Goal: Task Accomplishment & Management: Use online tool/utility

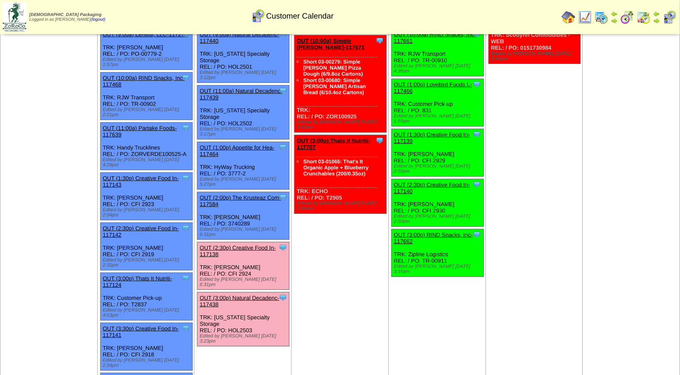
scroll to position [104, 0]
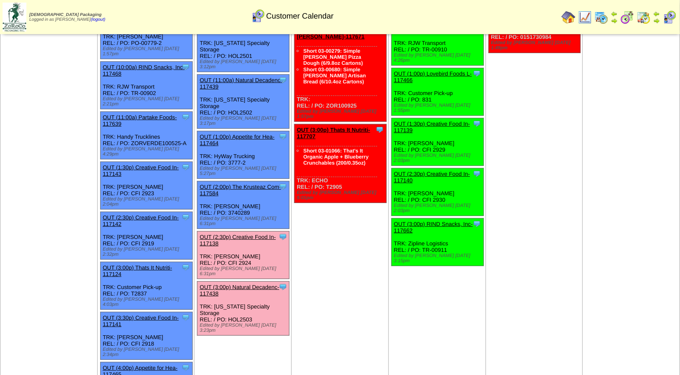
click at [237, 284] on link "OUT (3:00p) Natural Decadenc-117438" at bounding box center [238, 290] width 79 height 13
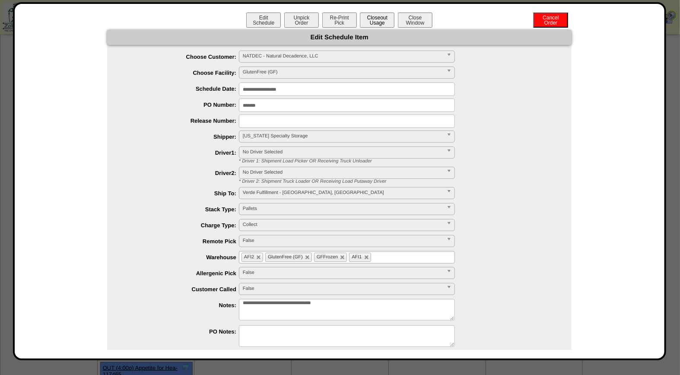
click at [375, 16] on button "Closeout Usage" at bounding box center [377, 20] width 35 height 15
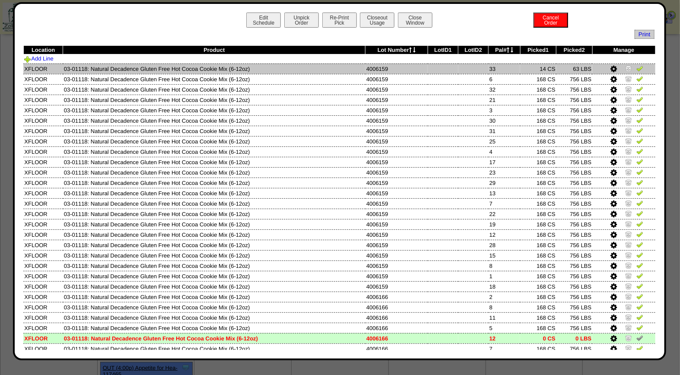
click at [636, 70] on img at bounding box center [639, 68] width 7 height 7
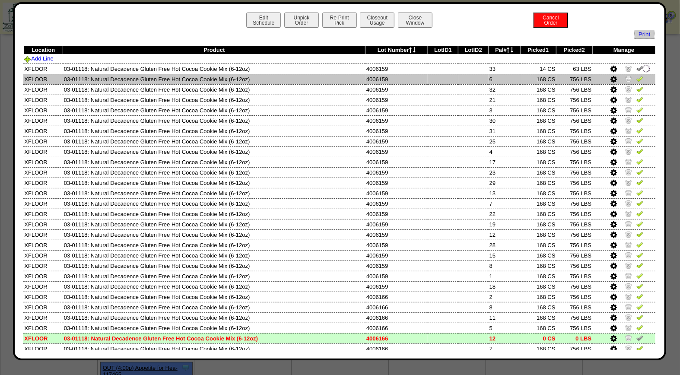
click at [636, 80] on img at bounding box center [639, 78] width 7 height 7
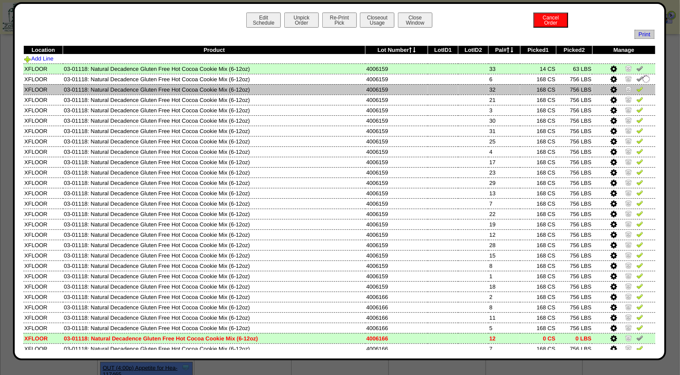
click at [636, 89] on img at bounding box center [639, 88] width 7 height 7
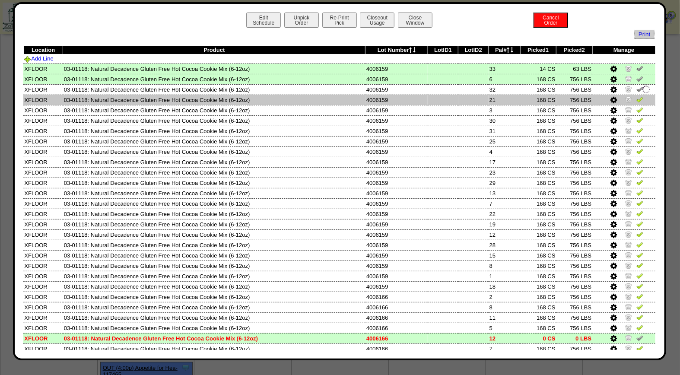
click at [636, 101] on img at bounding box center [639, 99] width 7 height 7
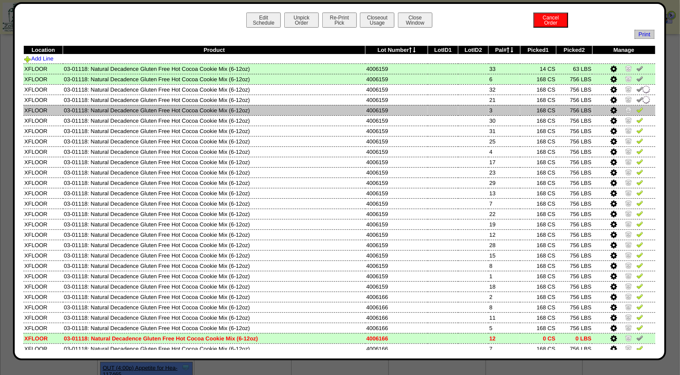
click at [636, 111] on img at bounding box center [639, 109] width 7 height 7
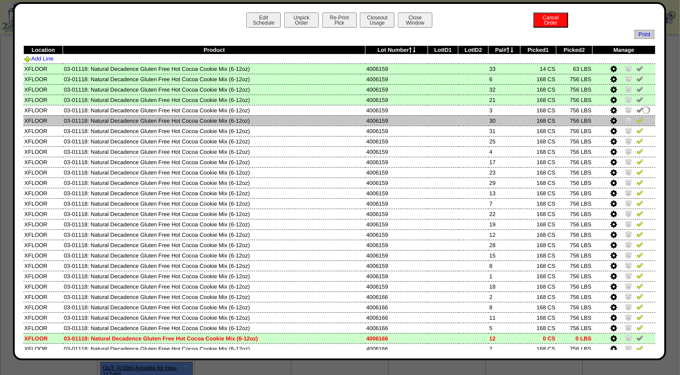
click at [636, 119] on img at bounding box center [639, 120] width 7 height 7
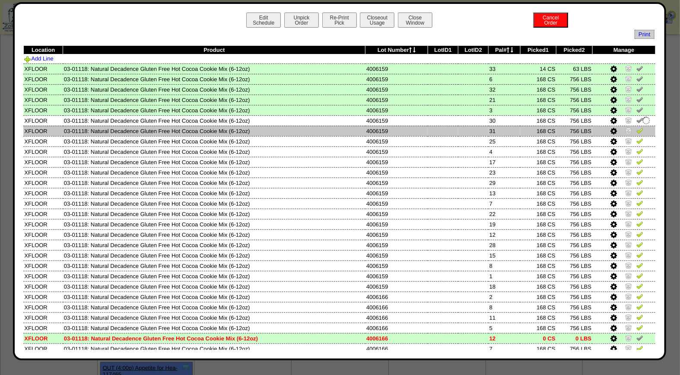
click at [636, 131] on img at bounding box center [639, 130] width 7 height 7
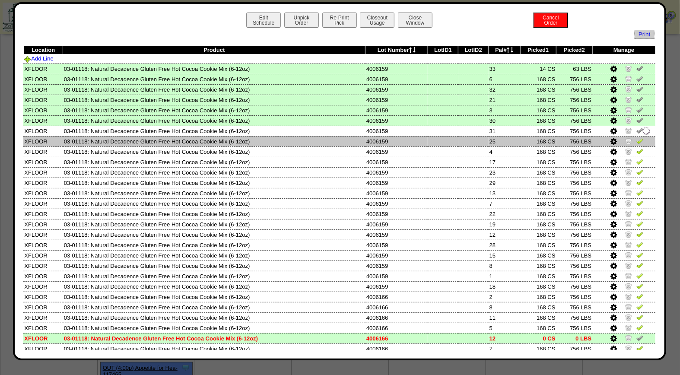
click at [636, 140] on img at bounding box center [639, 140] width 7 height 7
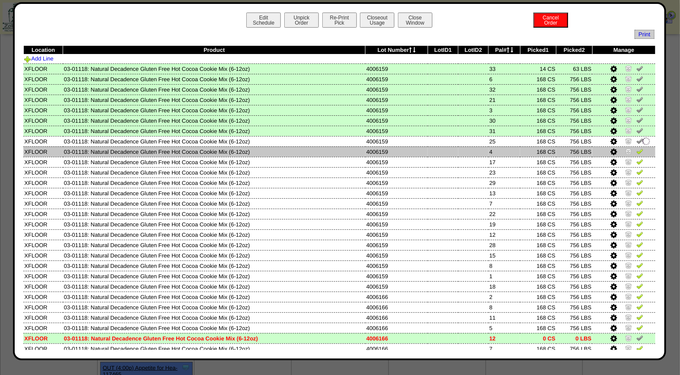
click at [636, 149] on img at bounding box center [639, 151] width 7 height 7
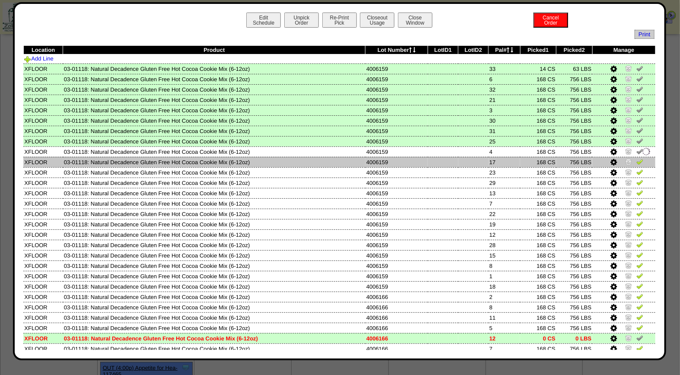
click at [636, 161] on img at bounding box center [639, 161] width 7 height 7
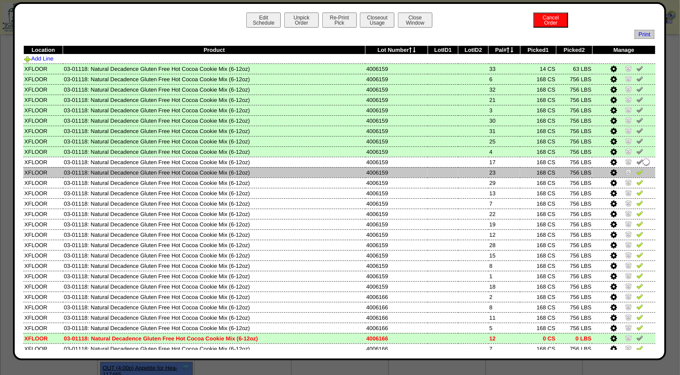
click at [636, 170] on img at bounding box center [639, 171] width 7 height 7
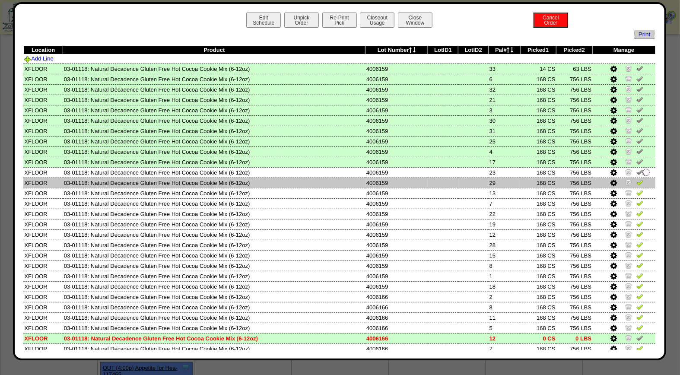
click at [636, 180] on img at bounding box center [639, 182] width 7 height 7
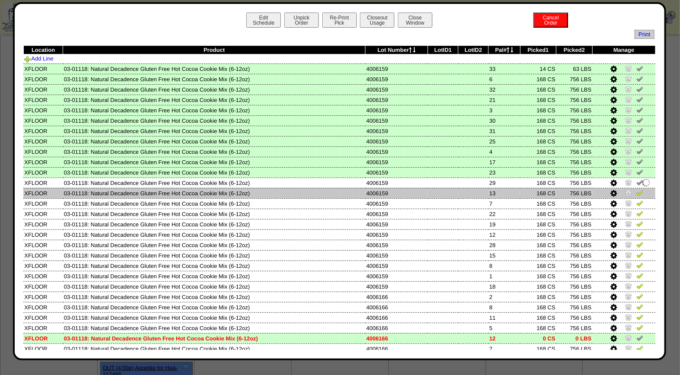
click at [636, 190] on img at bounding box center [639, 192] width 7 height 7
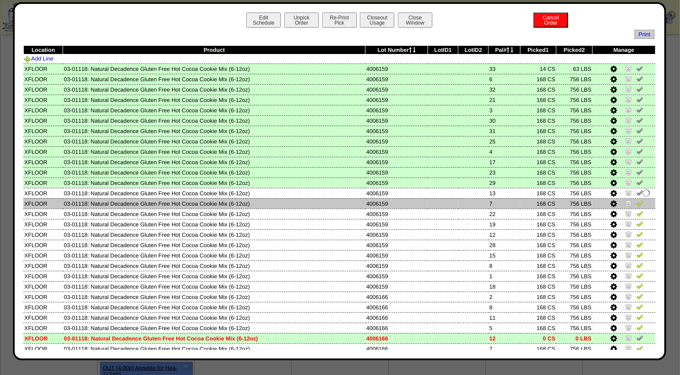
click at [636, 202] on img at bounding box center [639, 202] width 7 height 7
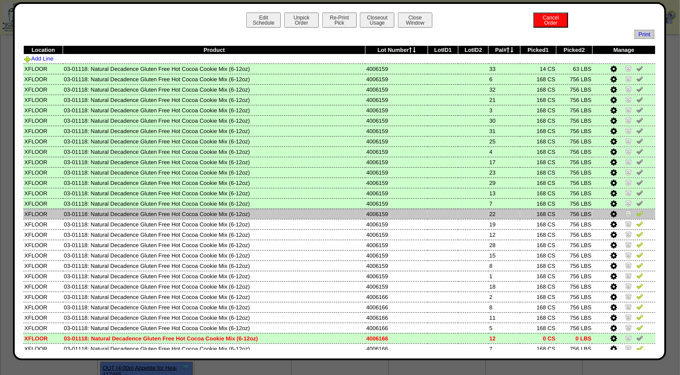
click at [636, 212] on img at bounding box center [639, 213] width 7 height 7
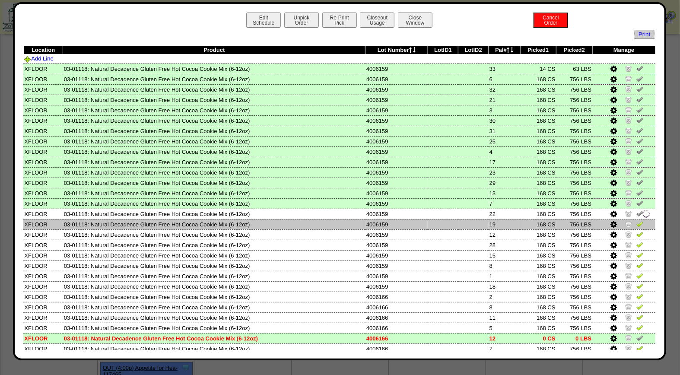
click at [636, 222] on img at bounding box center [639, 223] width 7 height 7
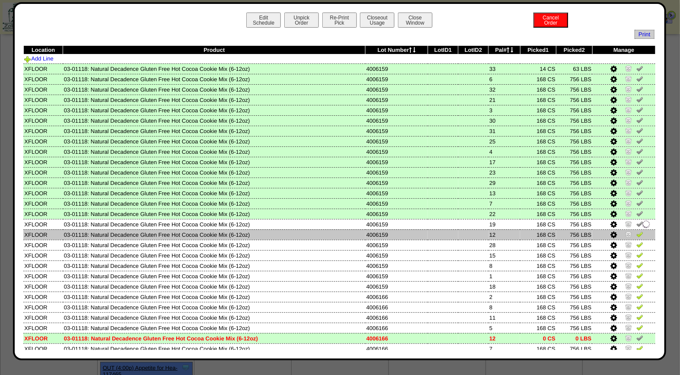
click at [636, 231] on img at bounding box center [639, 234] width 7 height 7
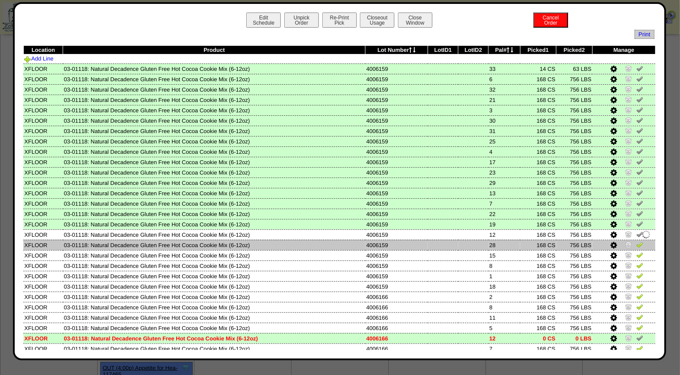
click at [636, 241] on img at bounding box center [639, 244] width 7 height 7
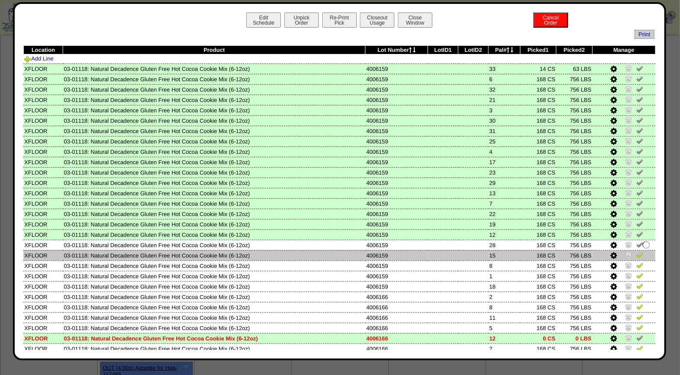
click at [636, 253] on img at bounding box center [639, 254] width 7 height 7
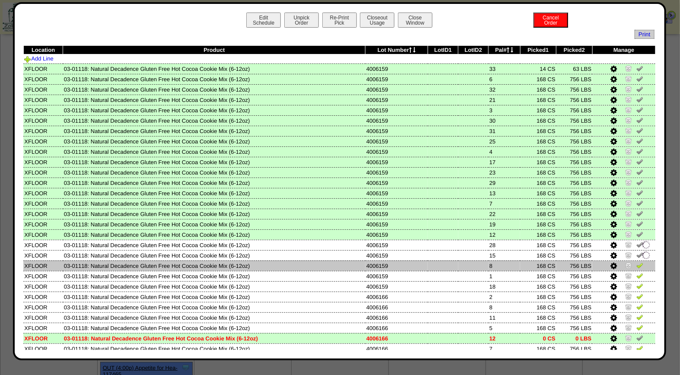
click at [636, 262] on img at bounding box center [639, 265] width 7 height 7
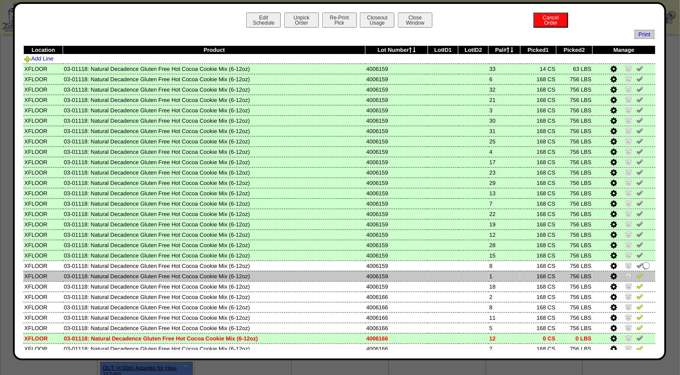
click at [636, 272] on img at bounding box center [639, 275] width 7 height 7
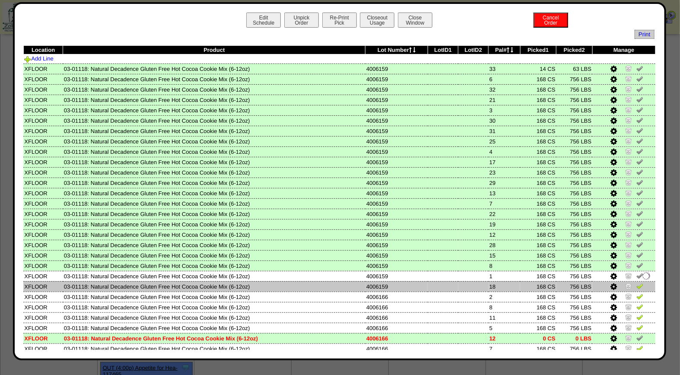
click at [636, 283] on img at bounding box center [639, 285] width 7 height 7
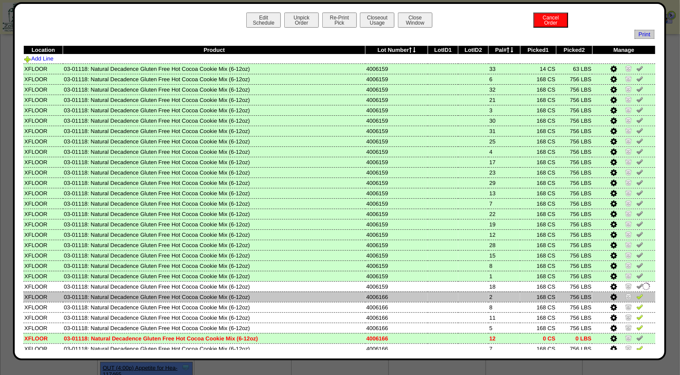
click at [636, 293] on img at bounding box center [639, 296] width 7 height 7
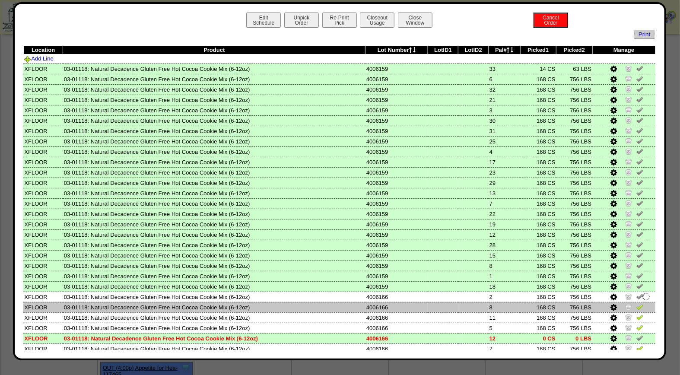
click at [636, 303] on img at bounding box center [639, 306] width 7 height 7
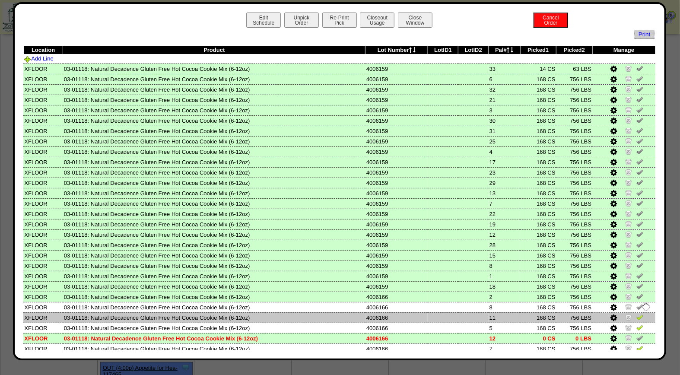
click at [636, 313] on img at bounding box center [639, 316] width 7 height 7
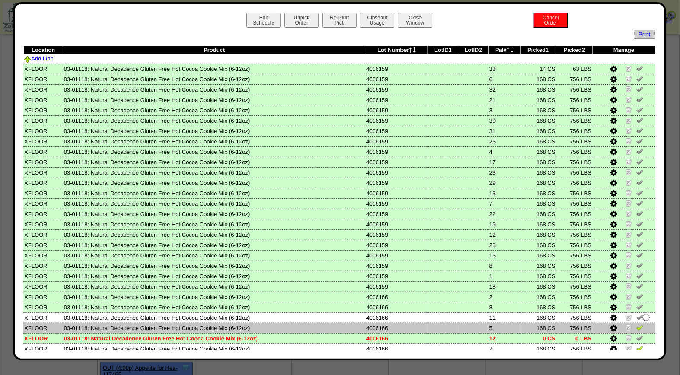
click at [636, 324] on img at bounding box center [639, 327] width 7 height 7
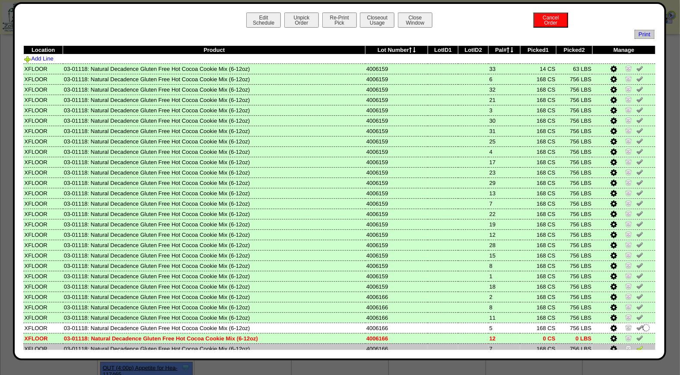
click at [636, 345] on img at bounding box center [639, 348] width 7 height 7
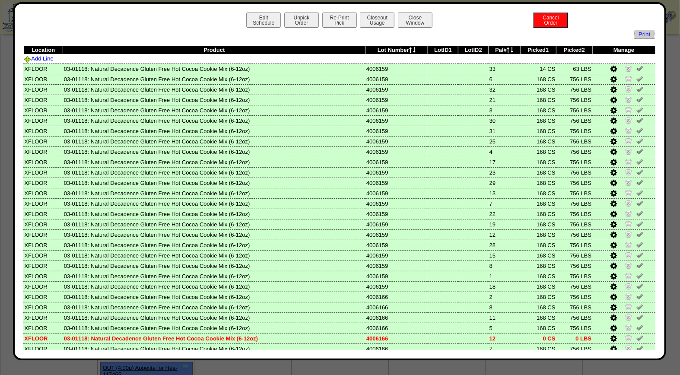
scroll to position [62, 0]
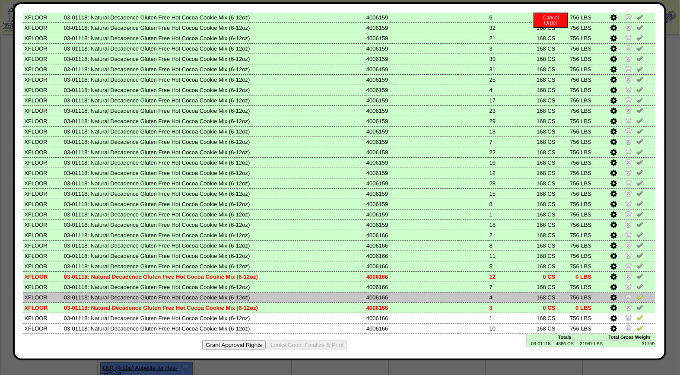
click at [636, 293] on img at bounding box center [639, 296] width 7 height 7
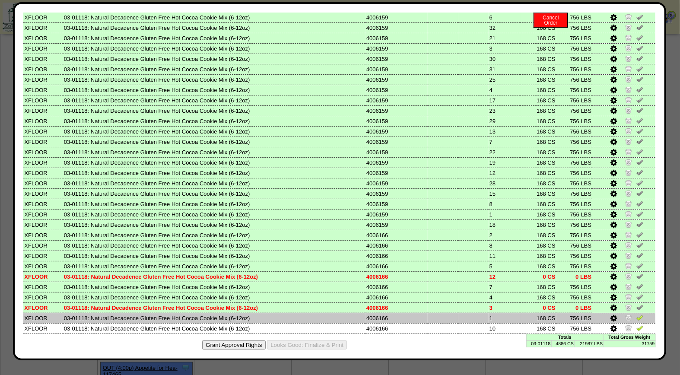
click at [636, 314] on img at bounding box center [639, 317] width 7 height 7
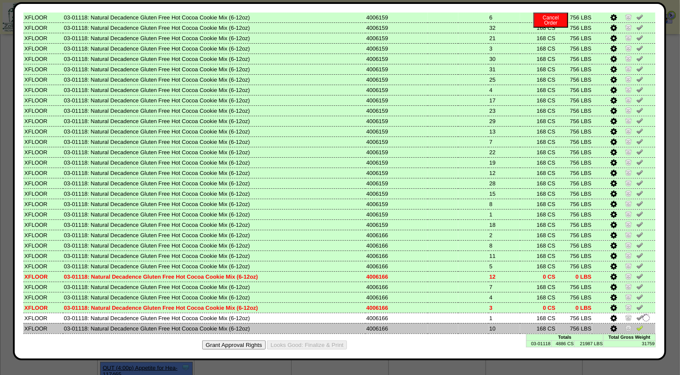
click at [636, 324] on img at bounding box center [639, 327] width 7 height 7
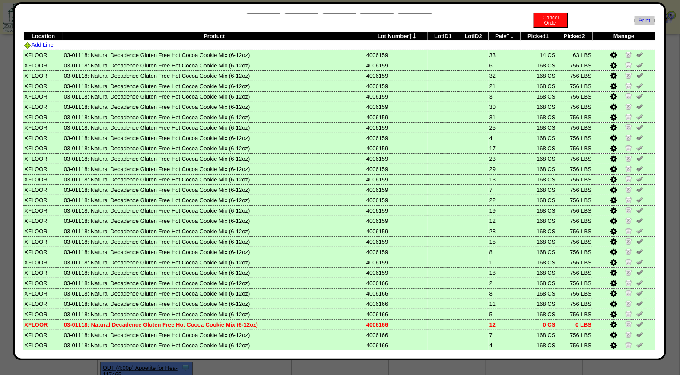
scroll to position [0, 0]
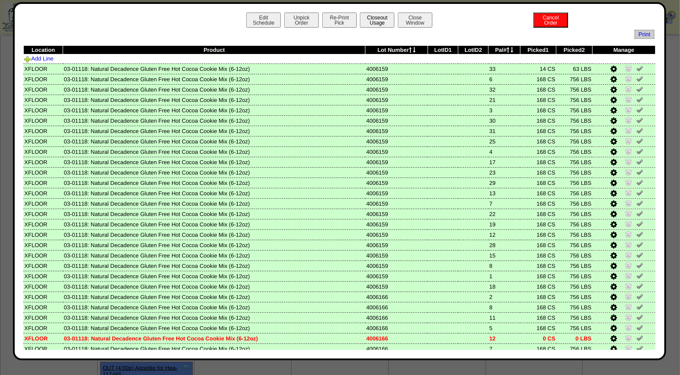
click at [379, 20] on button "Closeout Usage" at bounding box center [377, 20] width 35 height 15
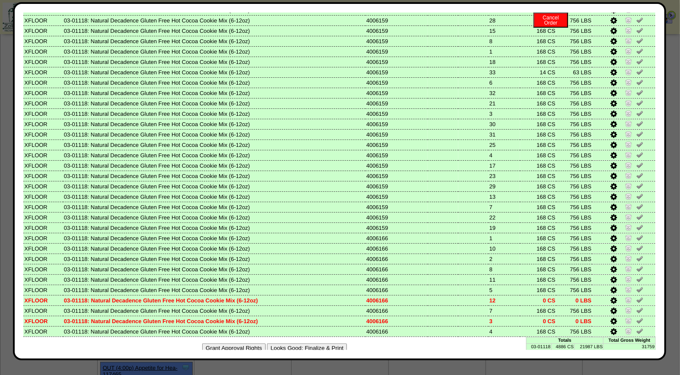
scroll to position [62, 0]
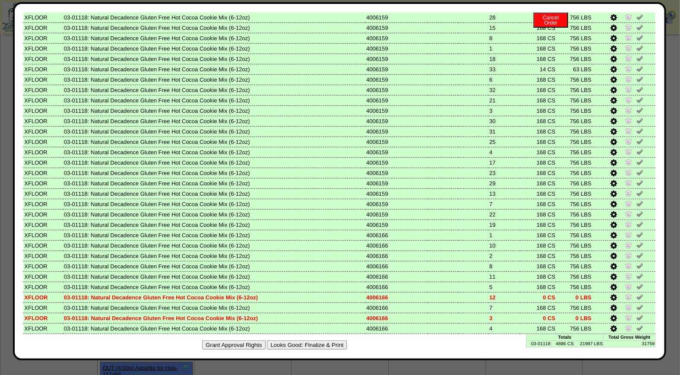
click at [331, 340] on button "Looks Good: Finalize & Print" at bounding box center [307, 344] width 80 height 9
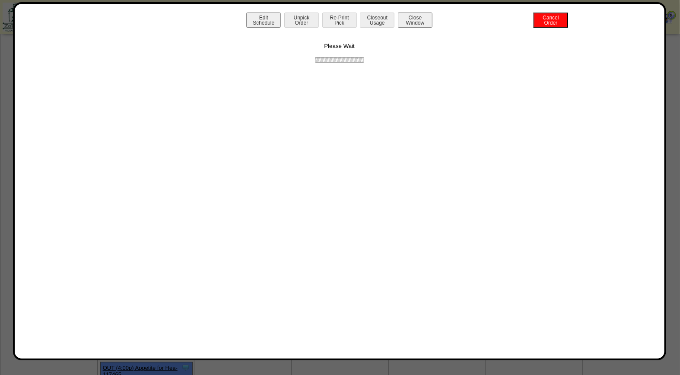
scroll to position [0, 0]
click at [342, 19] on button "Print BOL" at bounding box center [339, 20] width 35 height 15
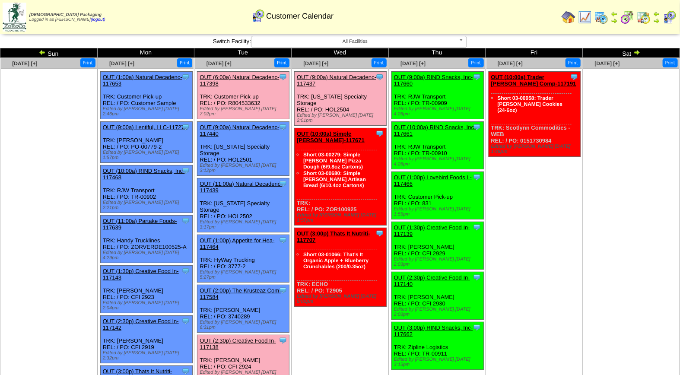
click at [548, 348] on td "Oct 10 [+] Print Clone Item OUT (10:00a) Trader Joes Comp-117191 Trader Joes Co…" at bounding box center [533, 337] width 97 height 559
click at [257, 289] on ul "Clone Item OUT (6:00a) Natural Decadenc-117398 Natural Decadence, LLC ScheduleI…" at bounding box center [243, 255] width 96 height 368
click at [260, 337] on link "OUT (2:30p) Creative Food In-117138" at bounding box center [237, 343] width 76 height 13
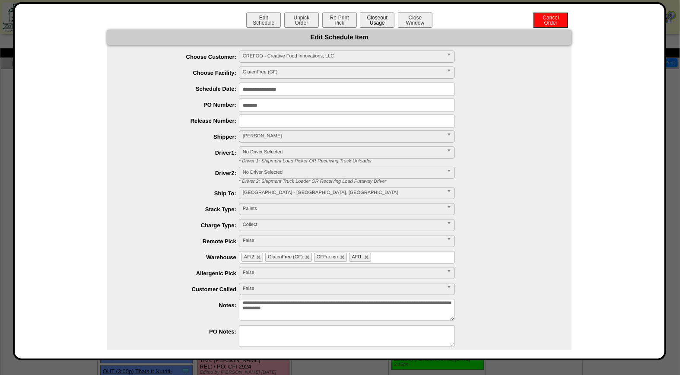
click at [367, 26] on button "Closeout Usage" at bounding box center [377, 20] width 35 height 15
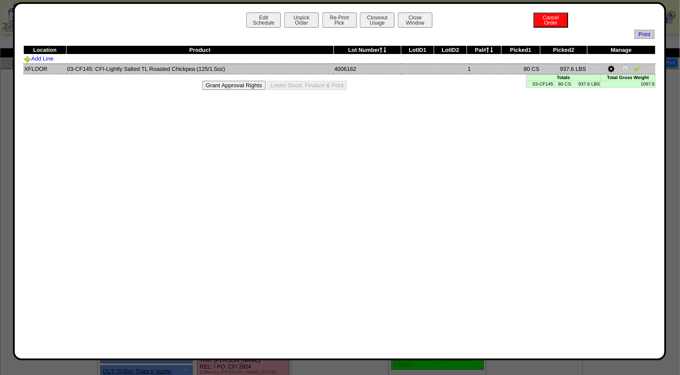
click at [639, 70] on img at bounding box center [636, 68] width 7 height 7
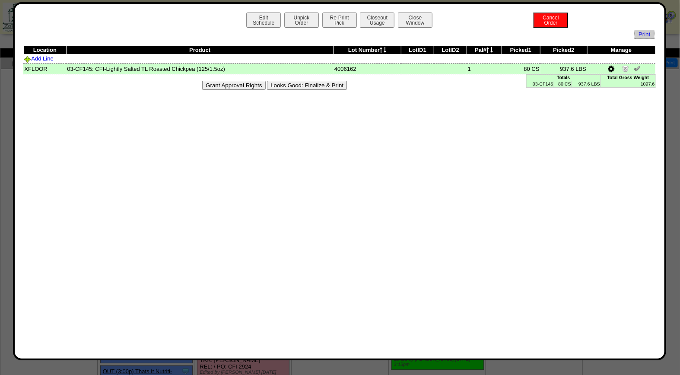
click at [320, 84] on button "Looks Good: Finalize & Print" at bounding box center [307, 85] width 80 height 9
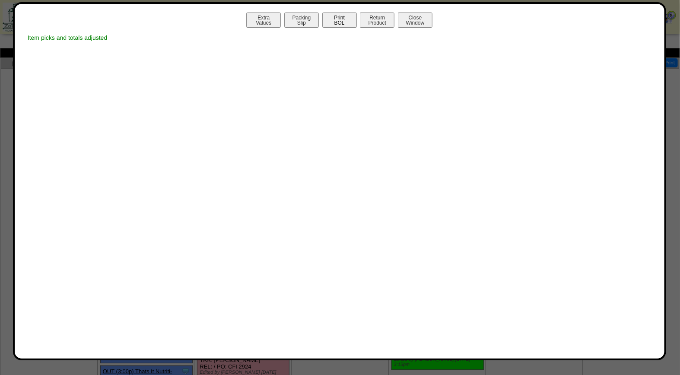
click at [346, 19] on button "Print BOL" at bounding box center [339, 20] width 35 height 15
